Goal: Browse casually

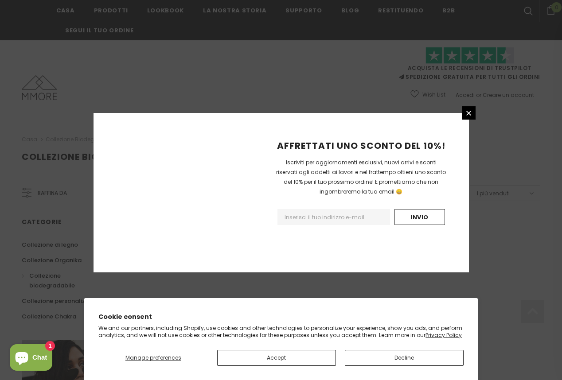
scroll to position [546, 0]
